Goal: Task Accomplishment & Management: Use online tool/utility

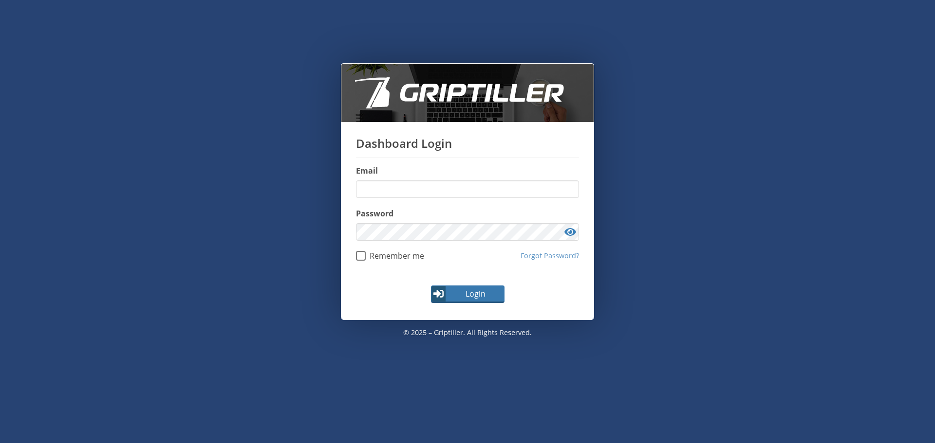
type input "**********"
click at [447, 299] on span "Login" at bounding box center [475, 294] width 56 height 12
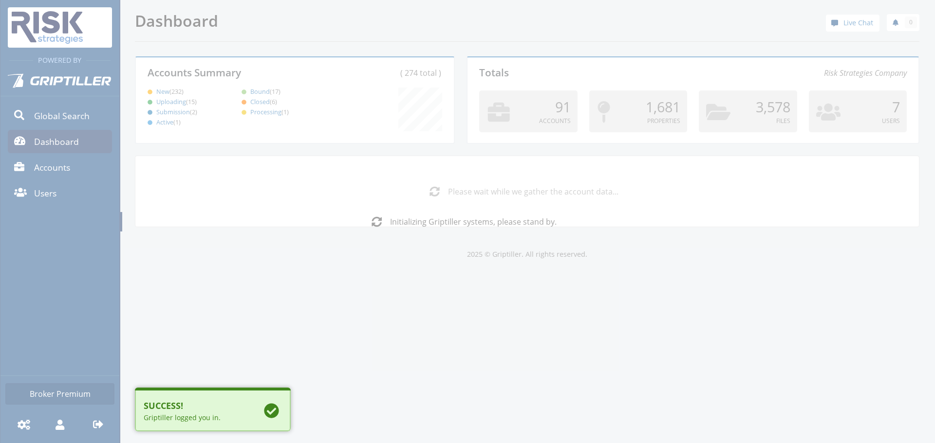
scroll to position [86, 315]
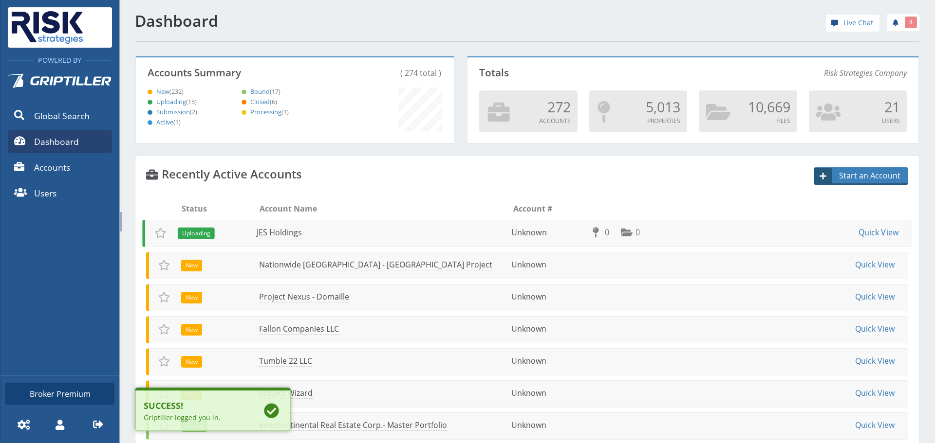
click at [292, 230] on link "JES Holdings" at bounding box center [280, 232] width 46 height 11
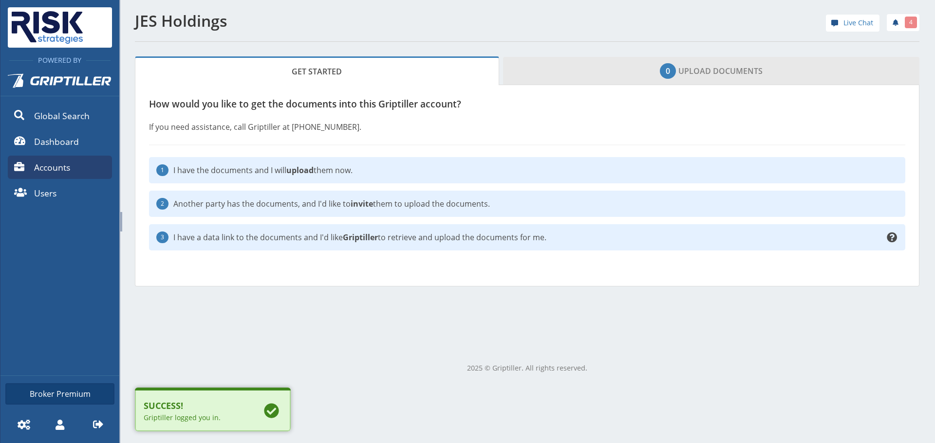
drag, startPoint x: 658, startPoint y: 73, endPoint x: 626, endPoint y: 71, distance: 31.7
click at [660, 73] on span "0" at bounding box center [668, 71] width 16 height 16
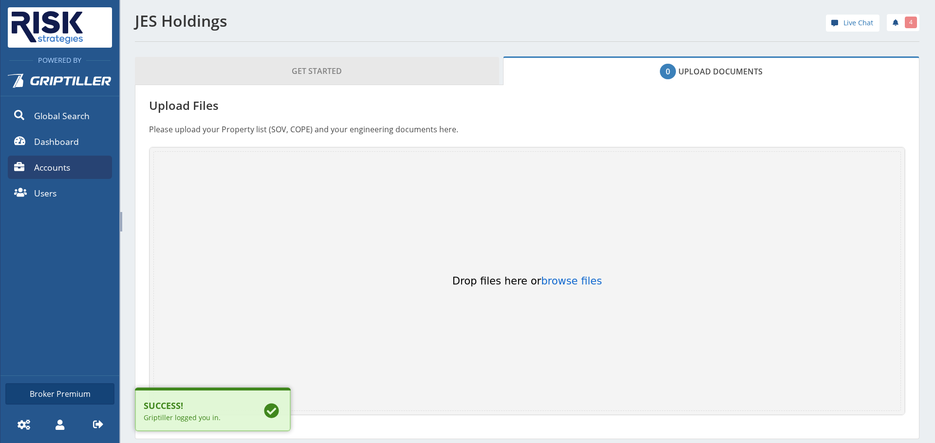
click at [480, 64] on link "Get Started" at bounding box center [317, 71] width 364 height 28
